Goal: Transaction & Acquisition: Purchase product/service

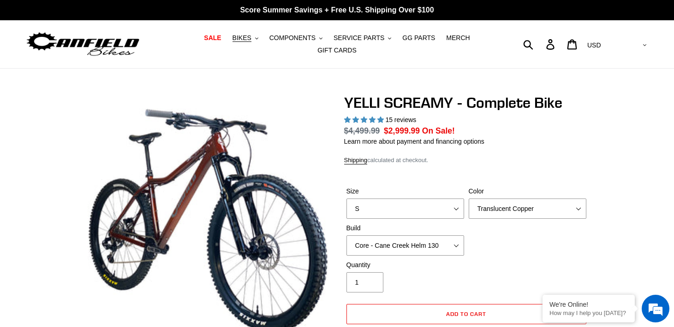
select select "highest-rating"
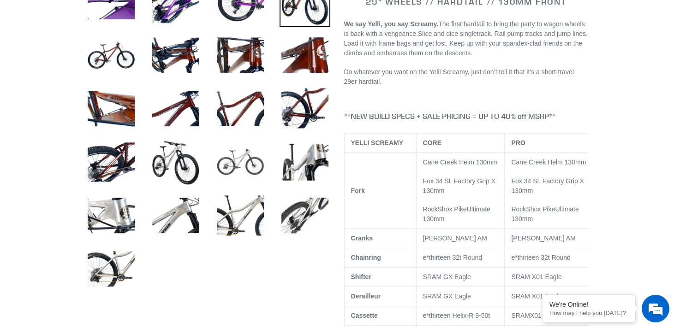
click at [254, 154] on img at bounding box center [240, 162] width 51 height 51
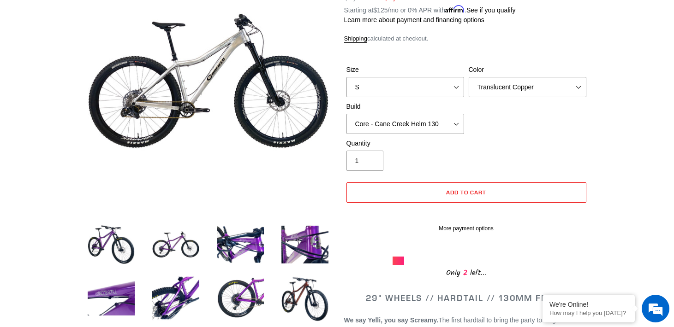
scroll to position [137, 0]
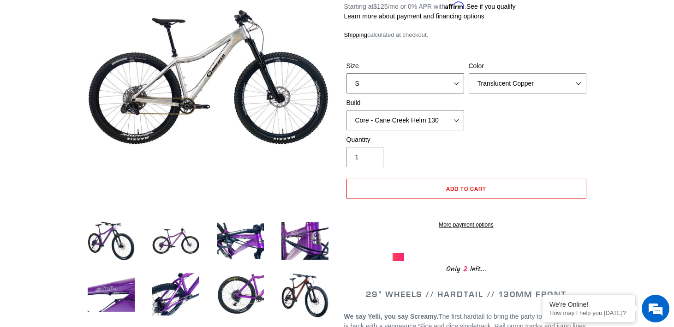
click at [452, 84] on select "S M L XL" at bounding box center [405, 83] width 118 height 20
select select "L"
click at [346, 73] on select "S M L XL" at bounding box center [405, 83] width 118 height 20
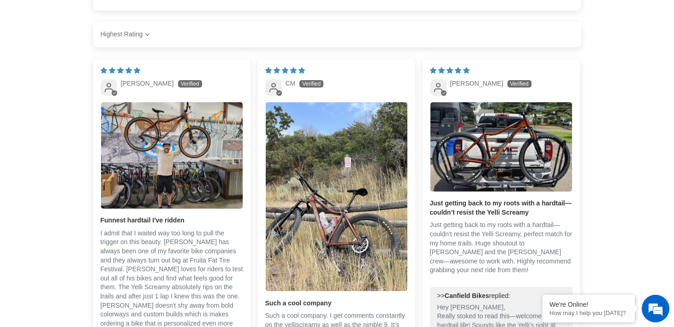
scroll to position [1983, 0]
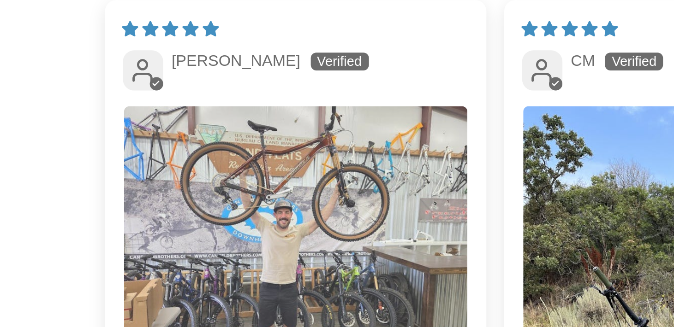
click at [116, 136] on img "Link to user picture 1" at bounding box center [172, 157] width 142 height 106
